Goal: Task Accomplishment & Management: Manage account settings

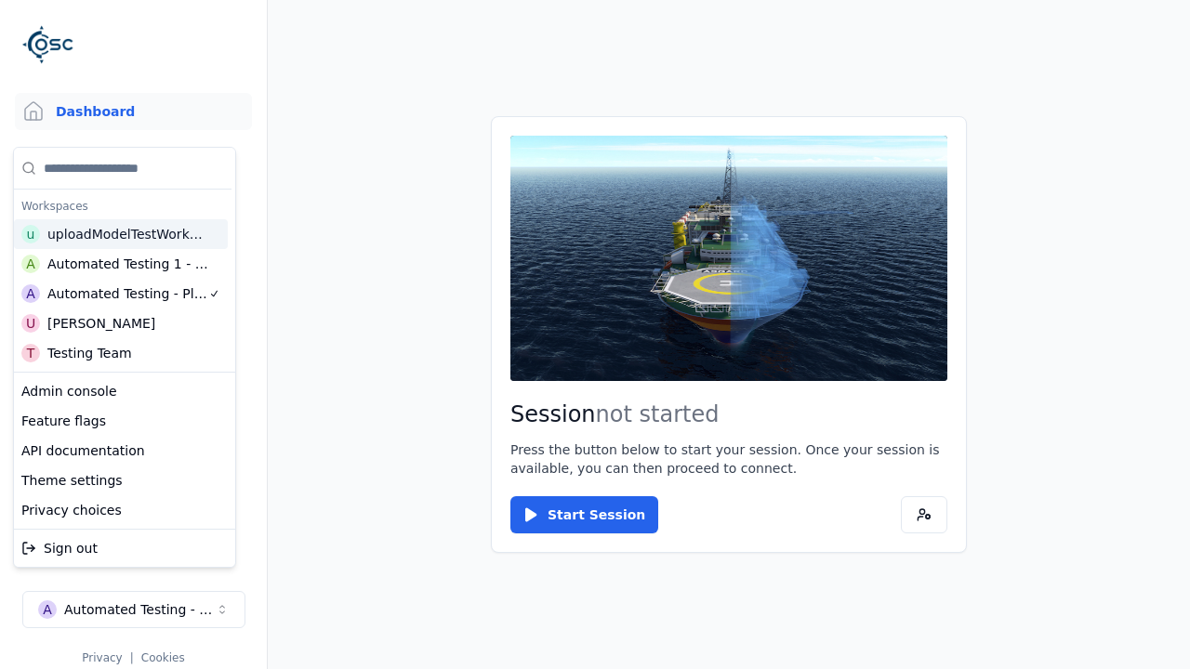
scroll to position [15, 0]
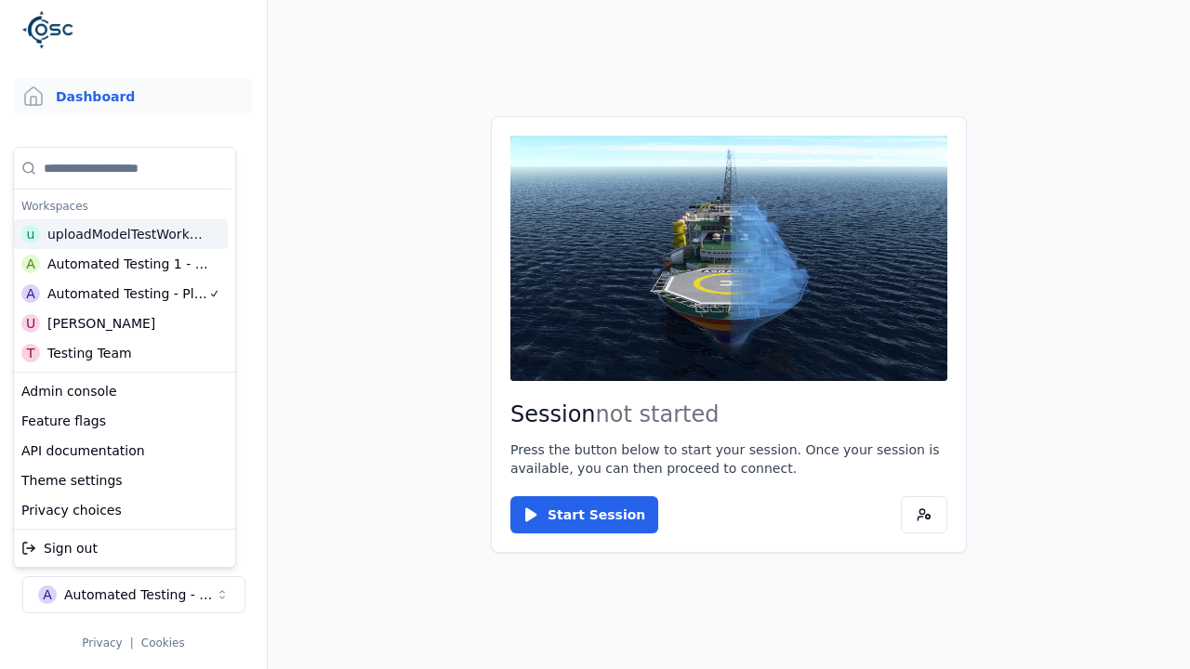
click at [333, 268] on html "Support Dashboard Assets 3D Models Scenes Datasets Recordings Support Documenta…" at bounding box center [595, 334] width 1190 height 669
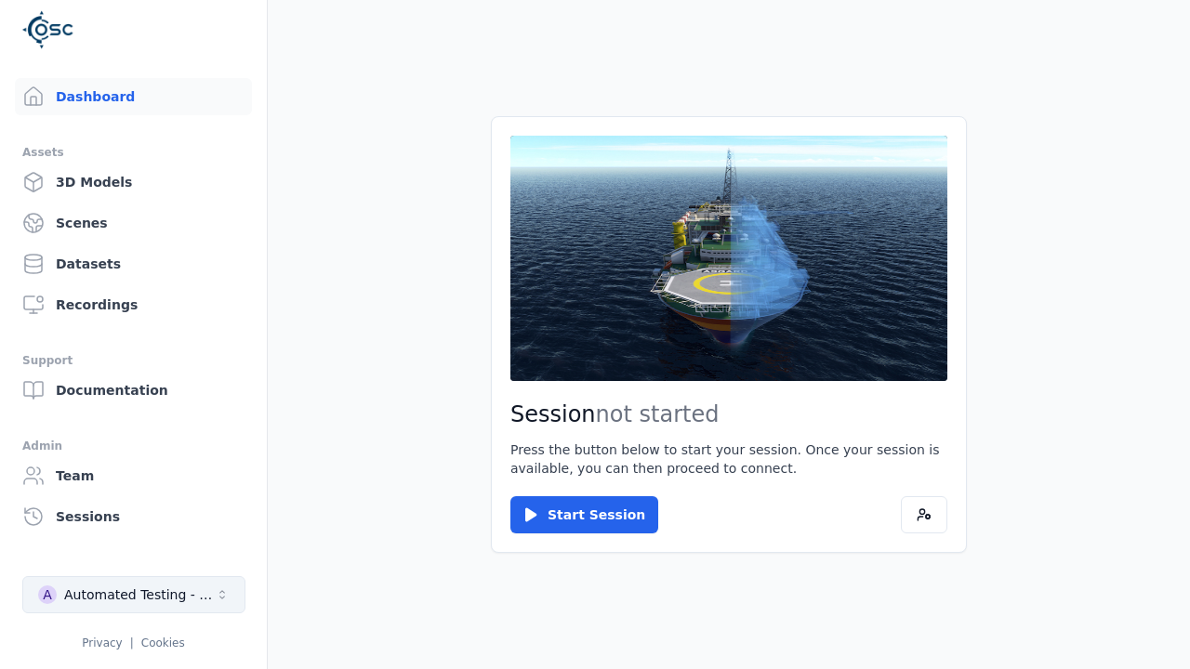
click at [133, 595] on div "Automated Testing - Playwright" at bounding box center [139, 595] width 151 height 19
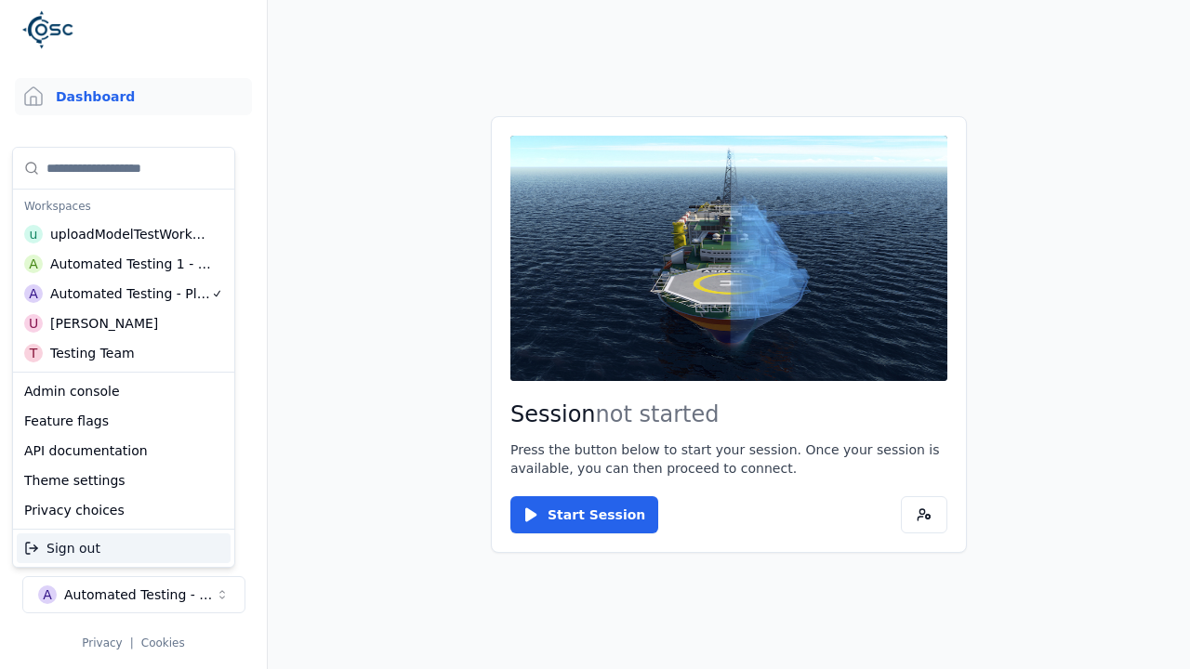
drag, startPoint x: 133, startPoint y: 595, endPoint x: 334, endPoint y: 268, distance: 383.9
click at [334, 268] on html "Support Dashboard Assets 3D Models Scenes Datasets Recordings Support Documenta…" at bounding box center [595, 334] width 1190 height 669
click at [125, 264] on link "Datasets" at bounding box center [133, 263] width 237 height 37
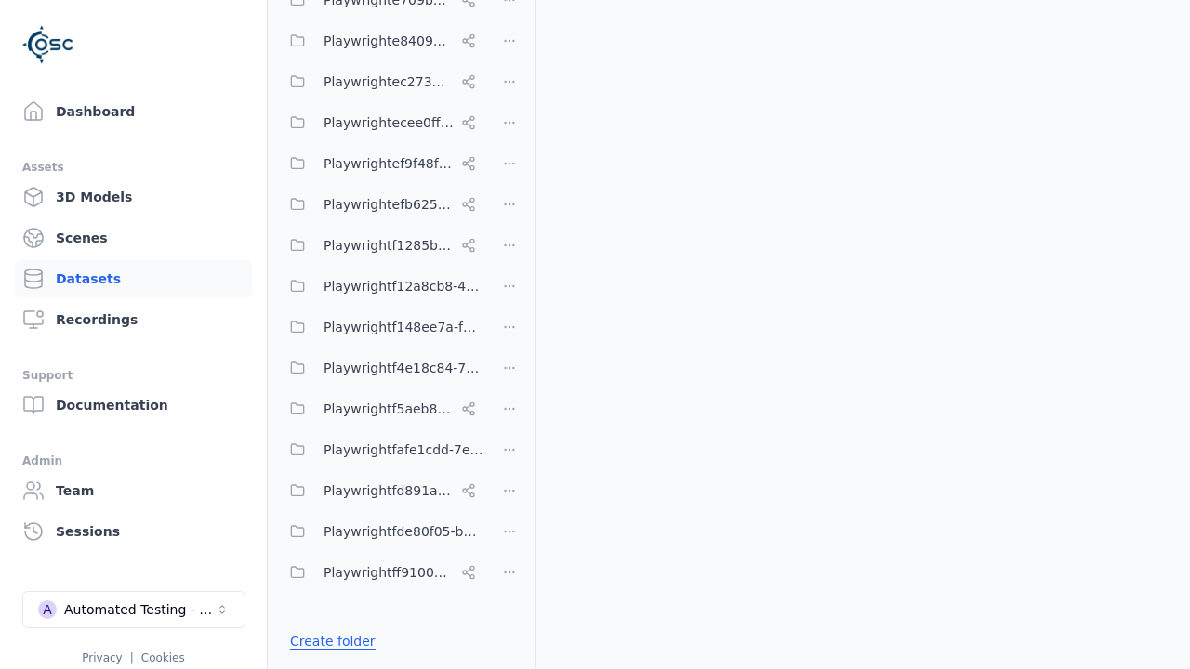
click at [328, 641] on link "Create folder" at bounding box center [333, 641] width 86 height 19
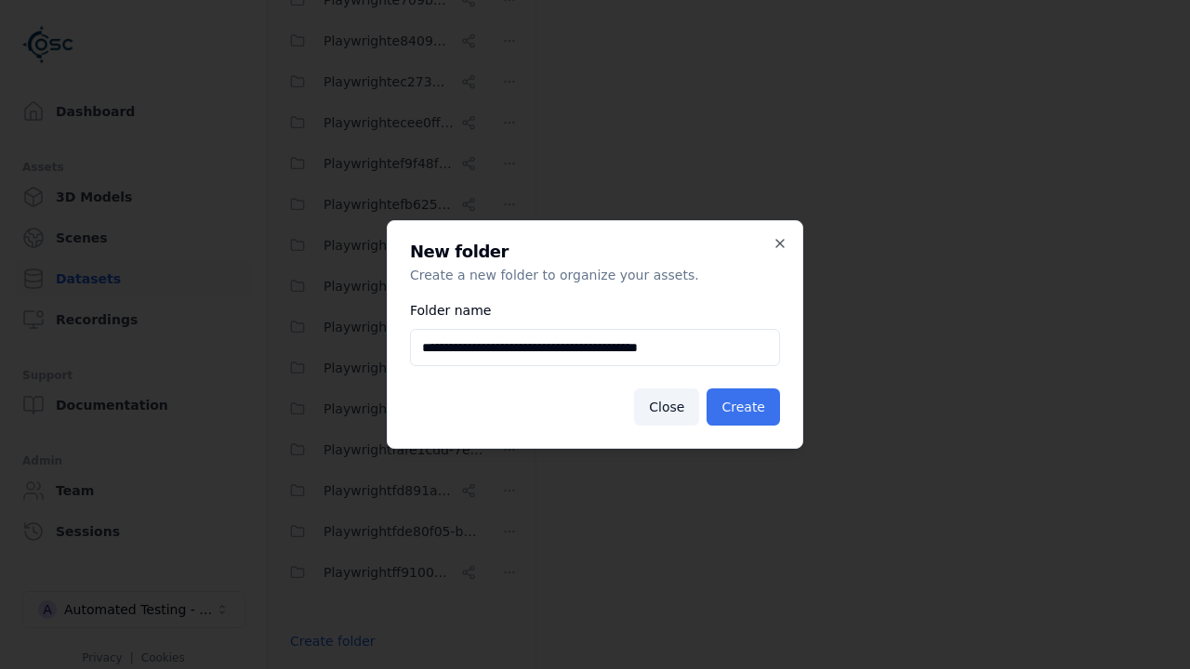
type input "**********"
click at [746, 407] on button "Create" at bounding box center [743, 407] width 73 height 37
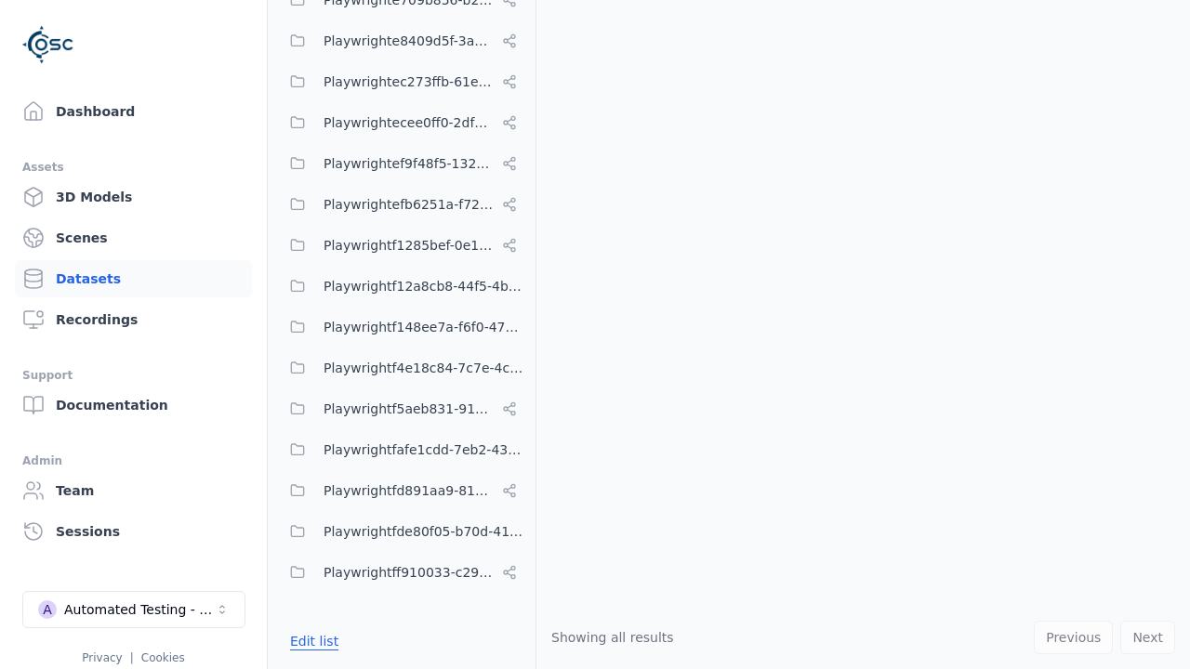
click at [311, 641] on button "Edit list" at bounding box center [314, 641] width 71 height 33
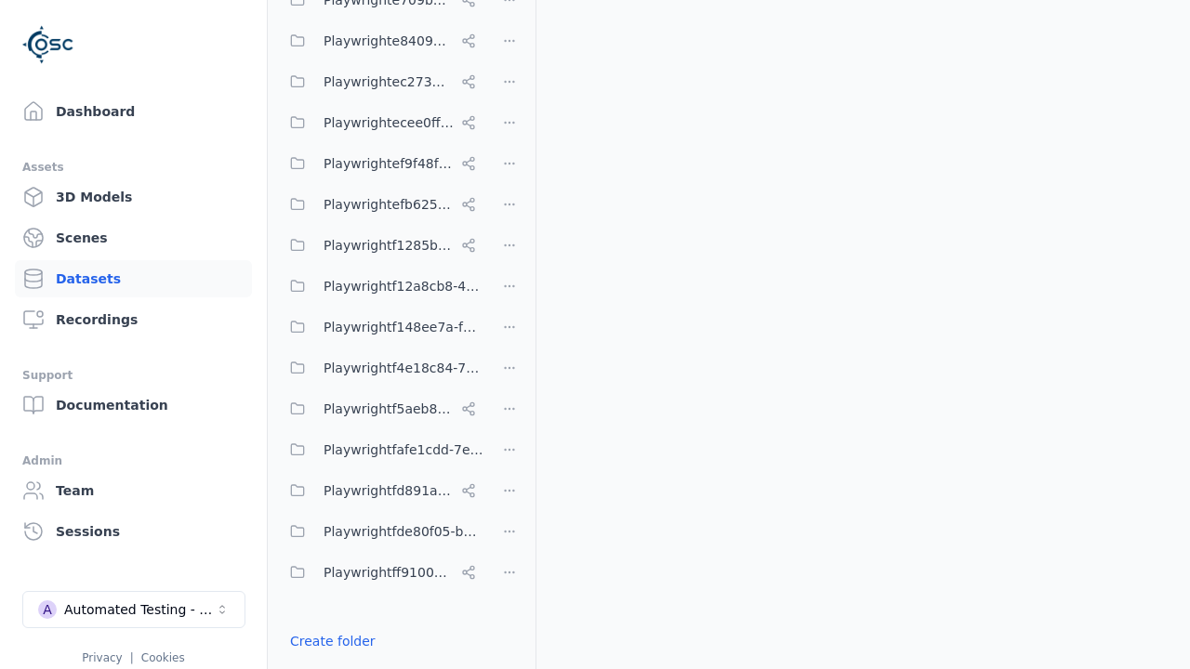
click at [509, 334] on html "Support Dashboard Assets 3D Models Scenes Datasets Recordings Support Documenta…" at bounding box center [595, 334] width 1190 height 669
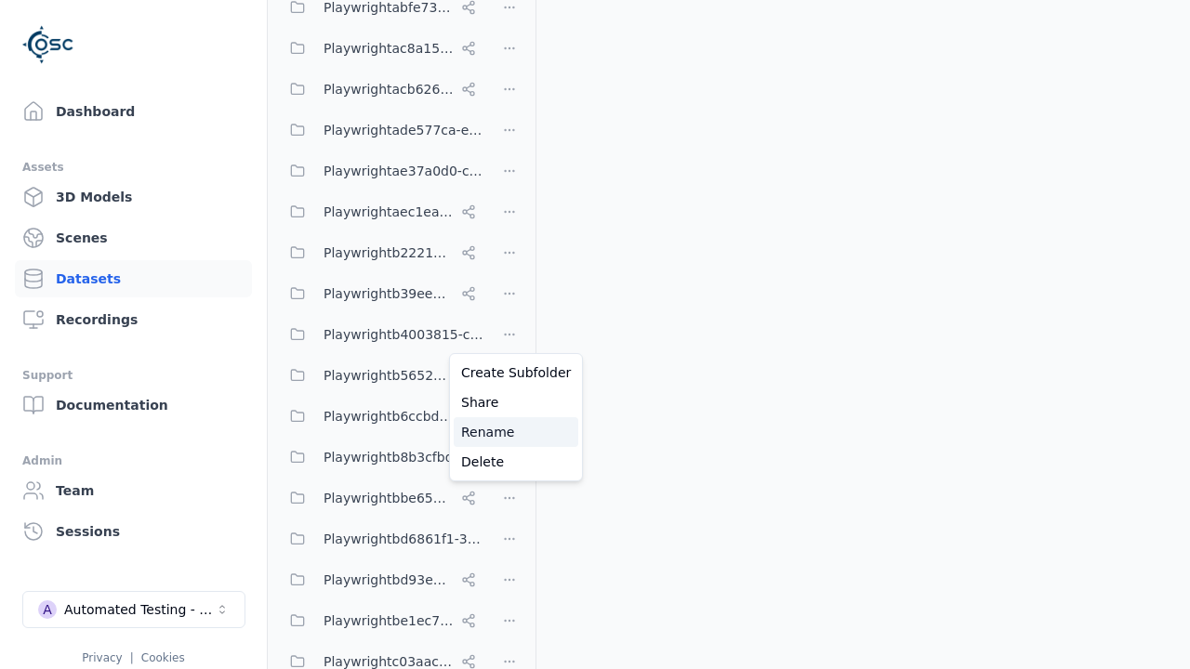
click at [509, 431] on div "Rename" at bounding box center [516, 432] width 125 height 30
